Goal: Task Accomplishment & Management: Use online tool/utility

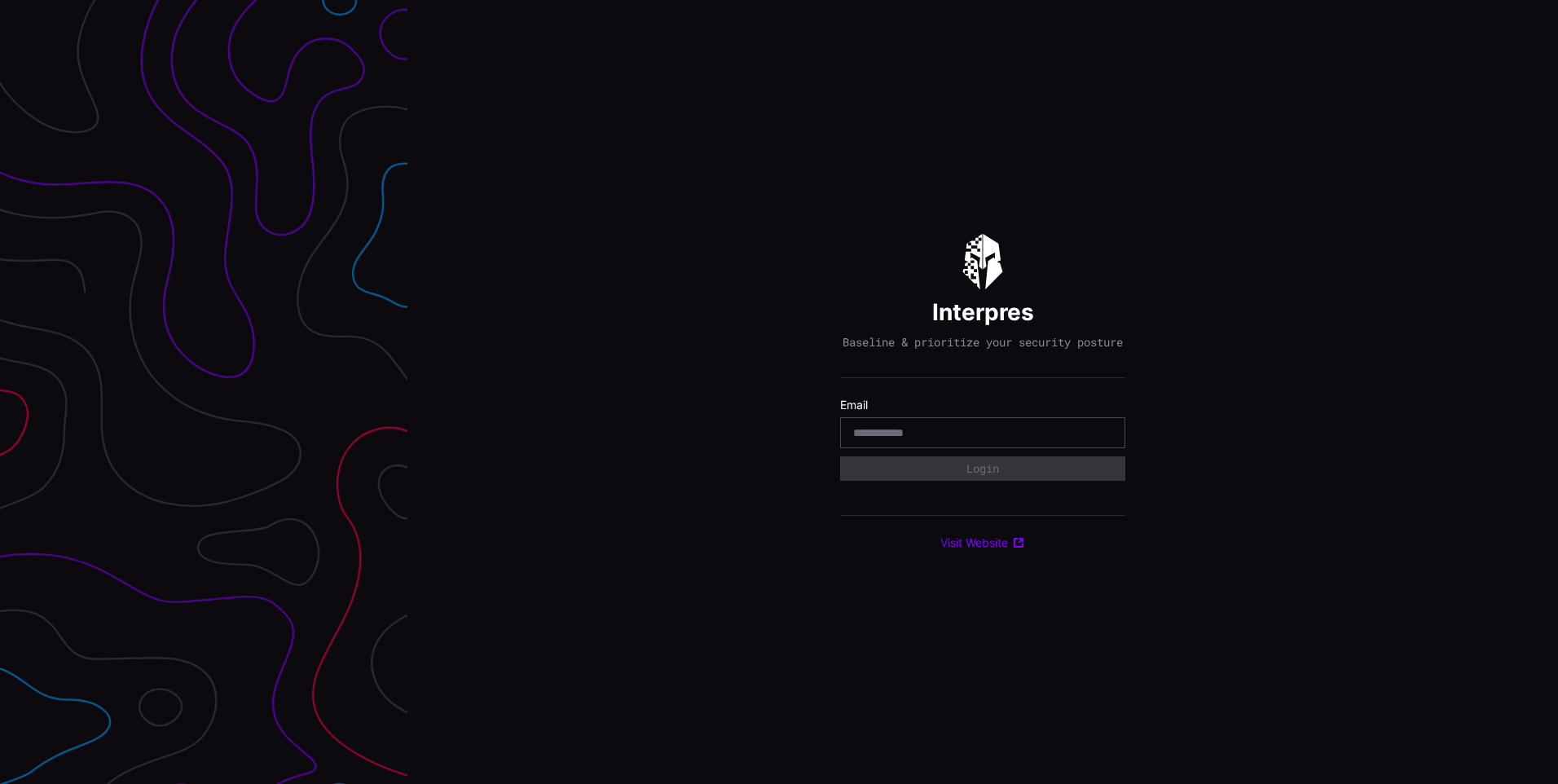
click at [993, 440] on input "email" at bounding box center [983, 432] width 259 height 15
type input "**********"
click at [997, 479] on button "Login" at bounding box center [982, 468] width 267 height 23
